Goal: Information Seeking & Learning: Find specific page/section

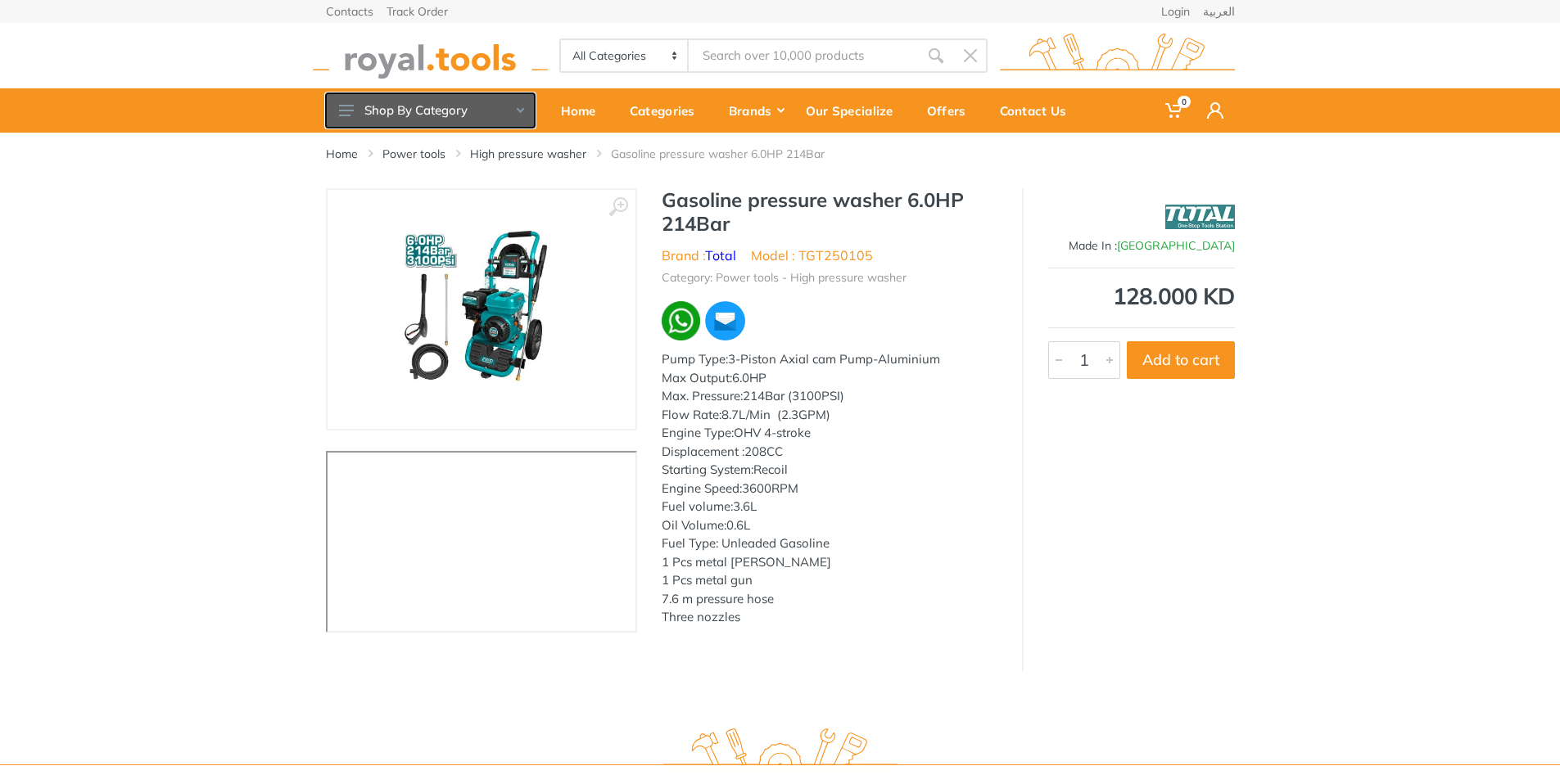
click at [446, 119] on button "Shop By Category" at bounding box center [431, 110] width 209 height 34
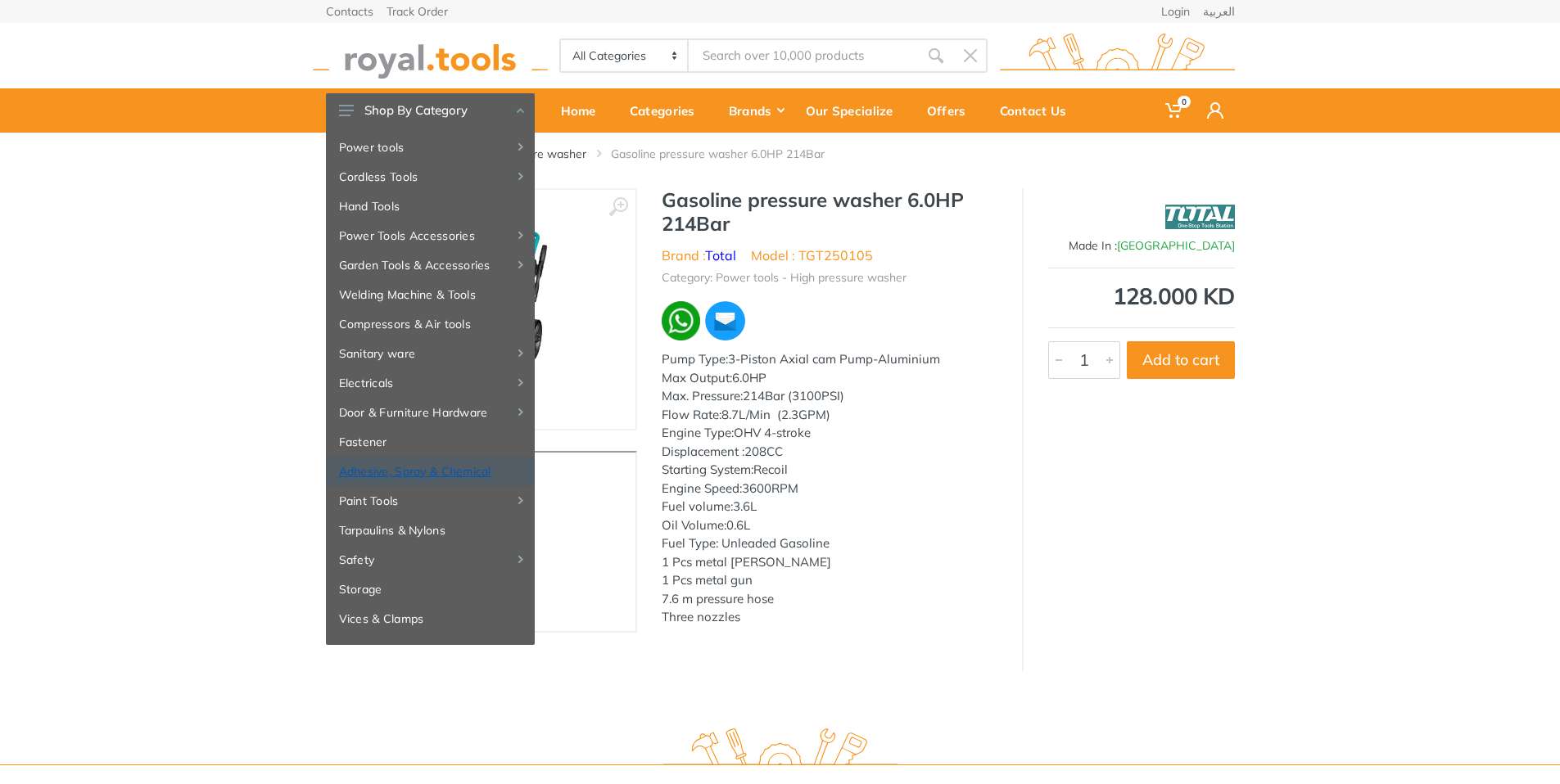
click at [416, 474] on link "Adhesive, Spray & Chemical" at bounding box center [431, 471] width 209 height 29
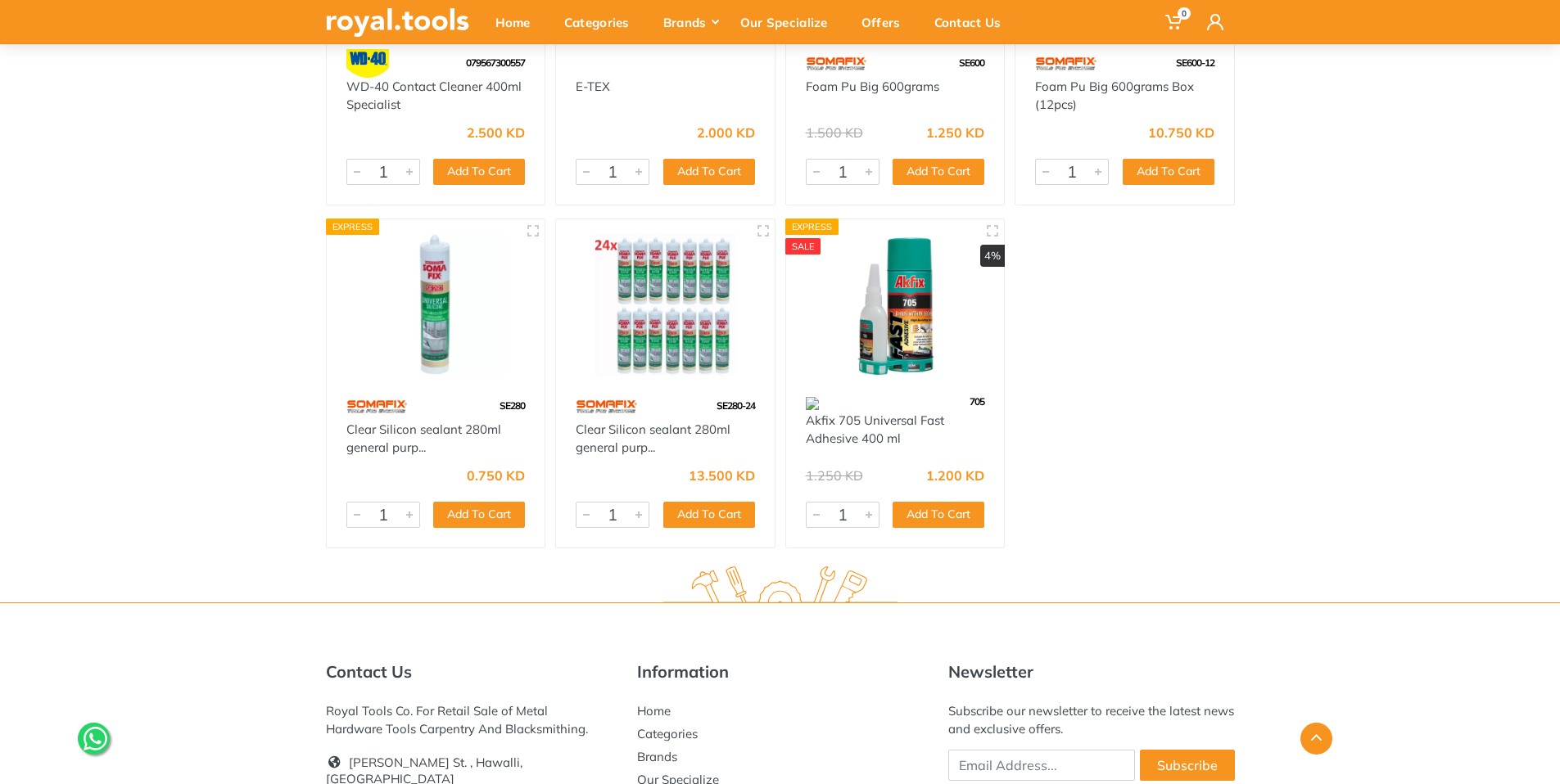
scroll to position [7018, 0]
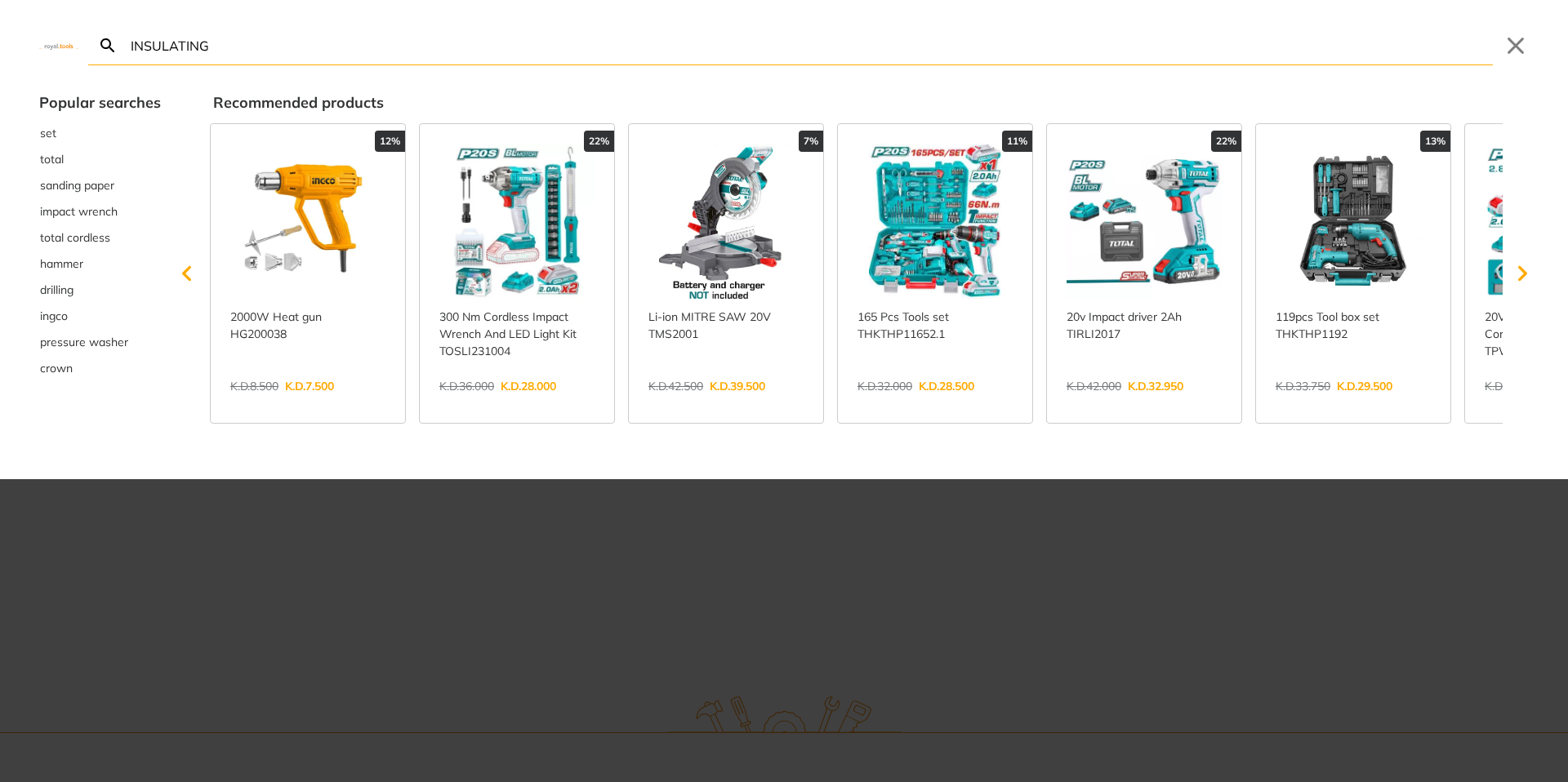
type input "INSULATING"
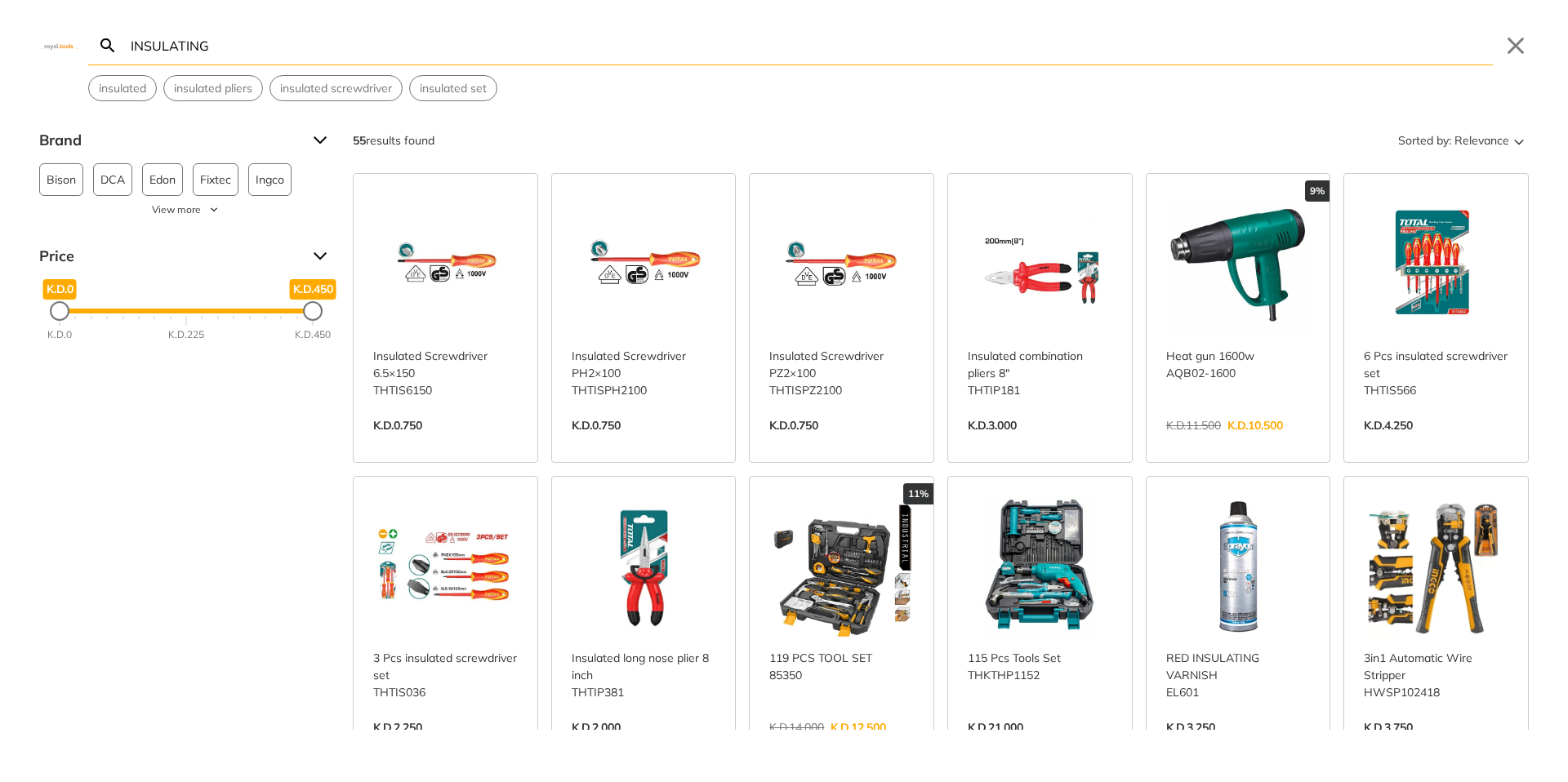
click at [183, 41] on input "INSULATING" at bounding box center [810, 46] width 1365 height 39
click at [1518, 43] on button "Close" at bounding box center [1516, 46] width 26 height 26
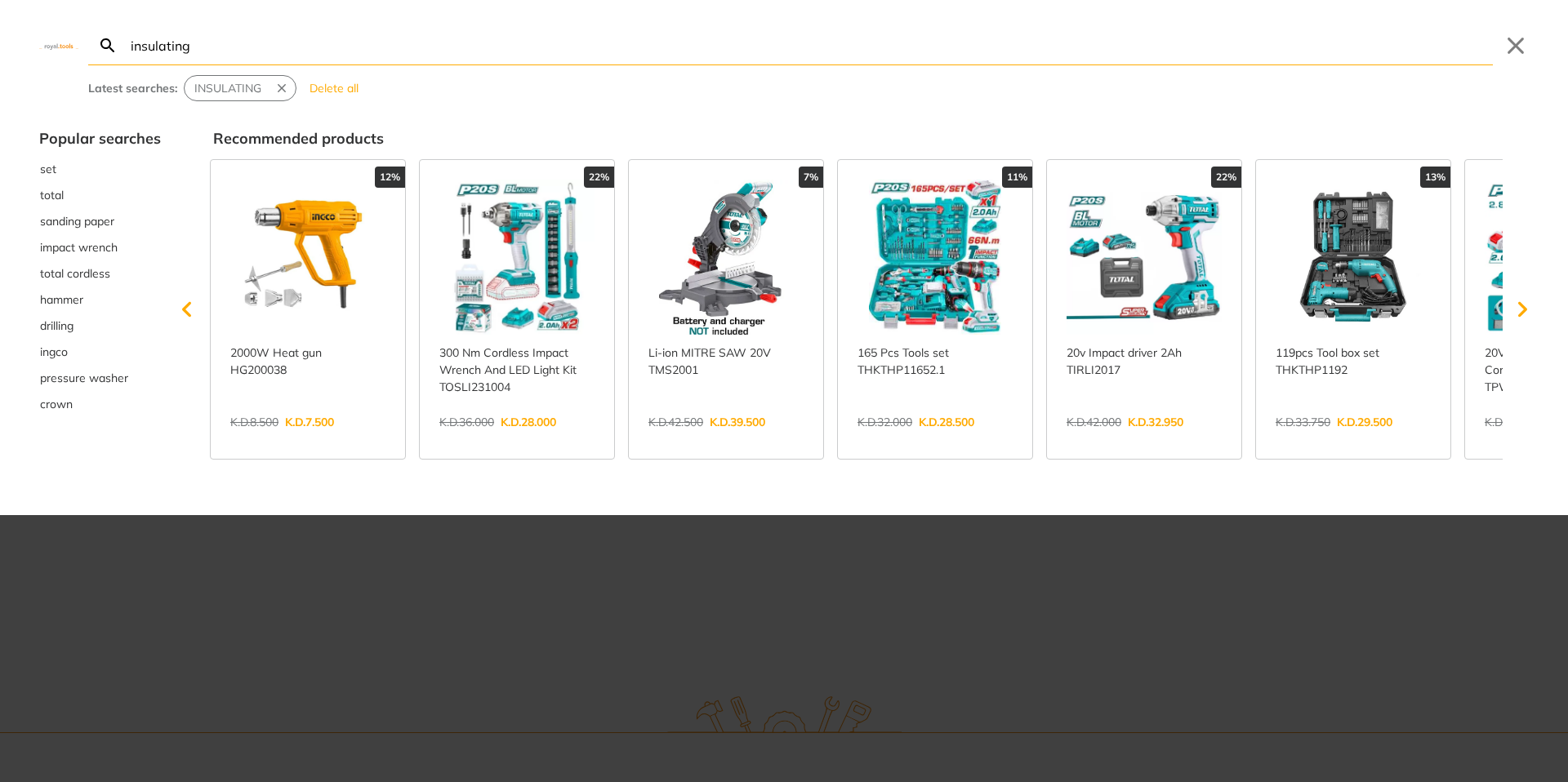
type input "insulating"
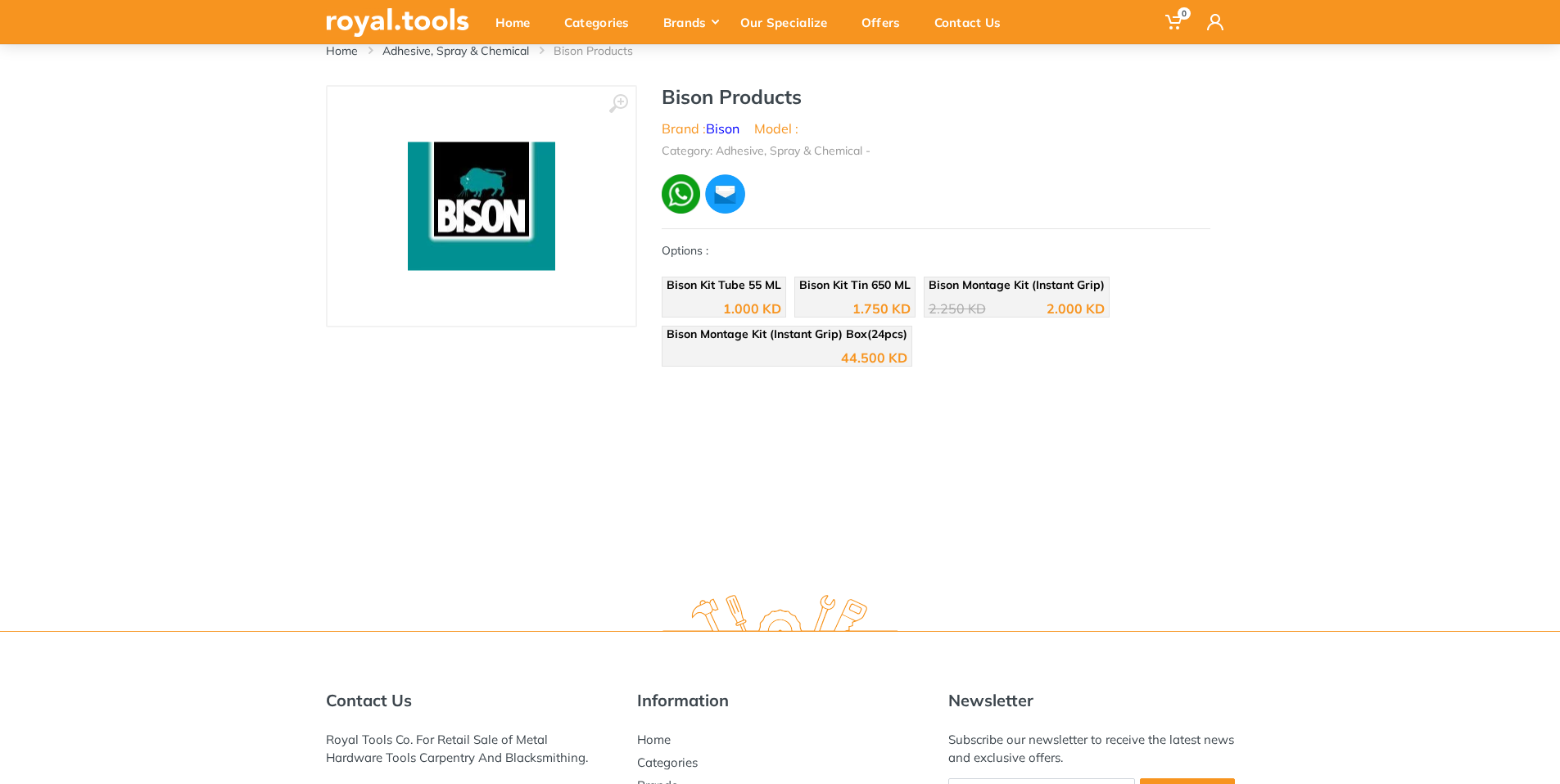
scroll to position [103, 0]
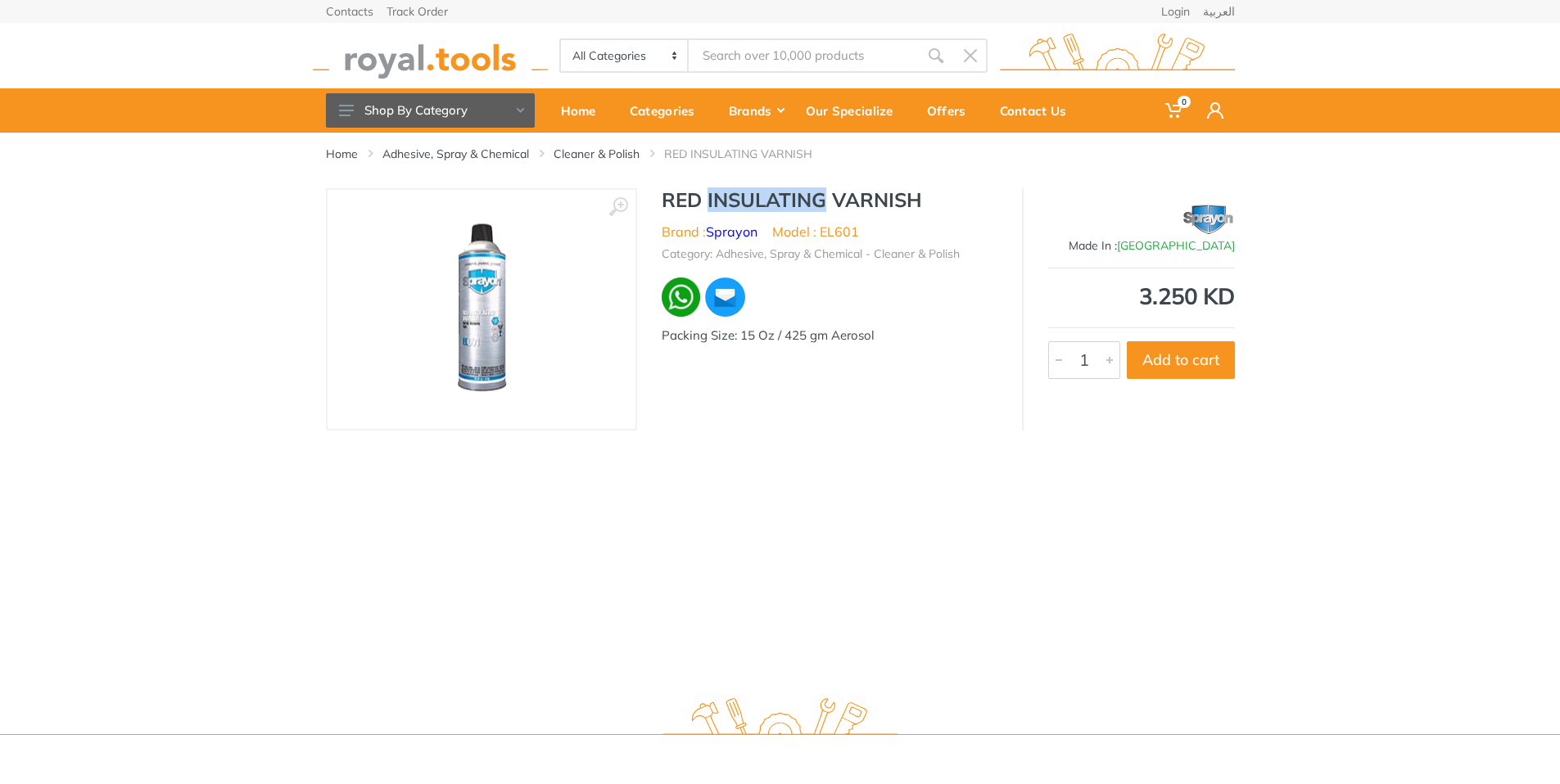
drag, startPoint x: 707, startPoint y: 197, endPoint x: 822, endPoint y: 193, distance: 115.1
click at [822, 193] on h1 "RED INSULATING VARNISH" at bounding box center [830, 200] width 336 height 24
copy h1 "INSULATING"
